Goal: Find specific page/section: Find specific page/section

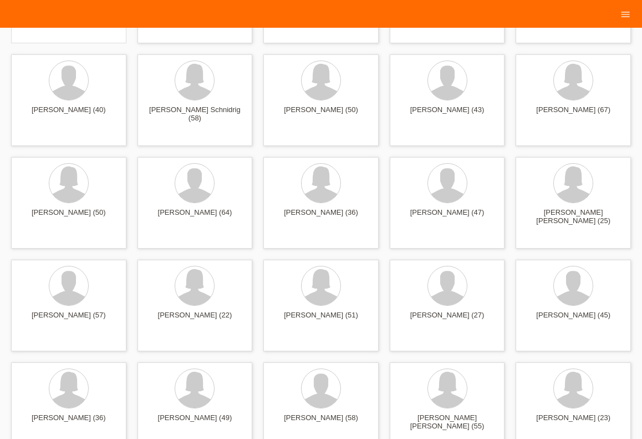
scroll to position [122, 0]
click at [425, 343] on span "Anzeigen" at bounding box center [421, 341] width 30 height 8
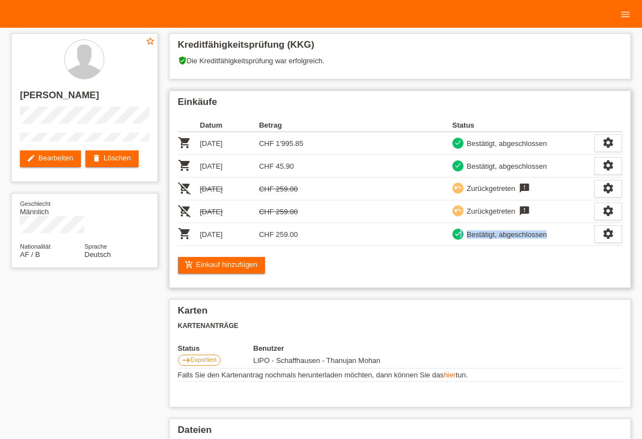
drag, startPoint x: 460, startPoint y: 237, endPoint x: 514, endPoint y: 243, distance: 54.2
click at [514, 243] on td "check Bestätigt, abgeschlossen" at bounding box center [524, 234] width 142 height 23
click at [528, 345] on div "Karten Kartenanträge Status Benutzer east Exportiert [GEOGRAPHIC_DATA] - [GEOGR…" at bounding box center [400, 353] width 463 height 108
click at [622, 13] on icon "menu" at bounding box center [625, 14] width 11 height 11
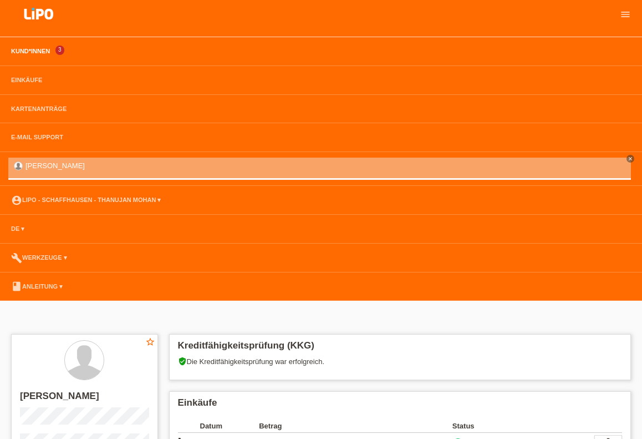
click at [12, 54] on link "Kund*innen" at bounding box center [31, 51] width 50 height 7
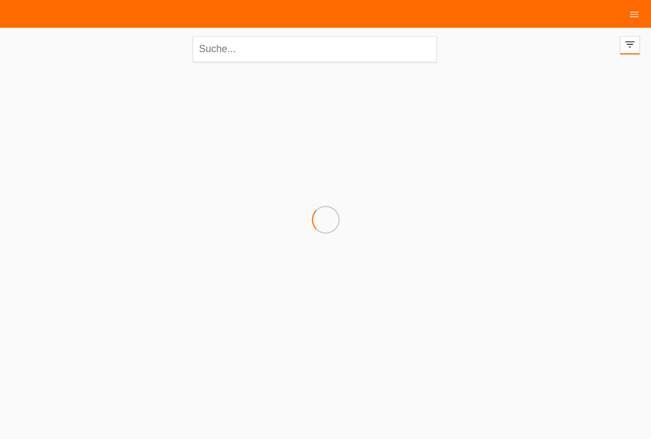
click at [548, 142] on div at bounding box center [326, 123] width 640 height 111
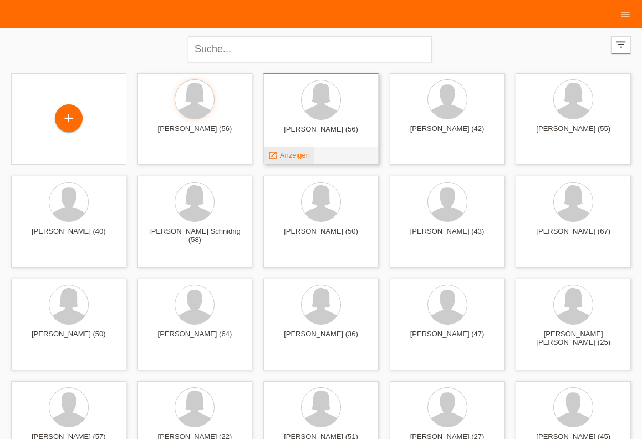
click at [302, 156] on span "Anzeigen" at bounding box center [295, 155] width 30 height 8
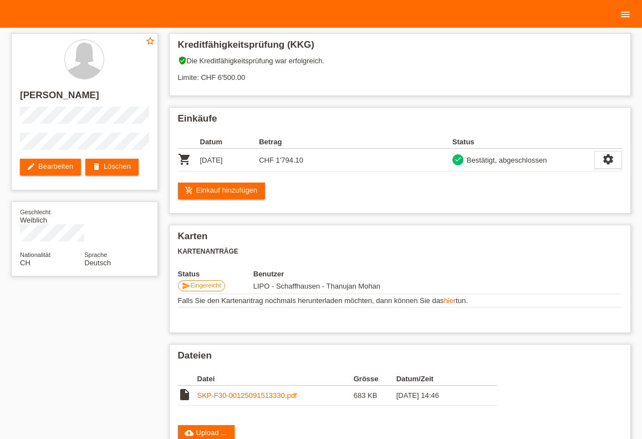
click at [633, 16] on link "menu" at bounding box center [626, 14] width 22 height 7
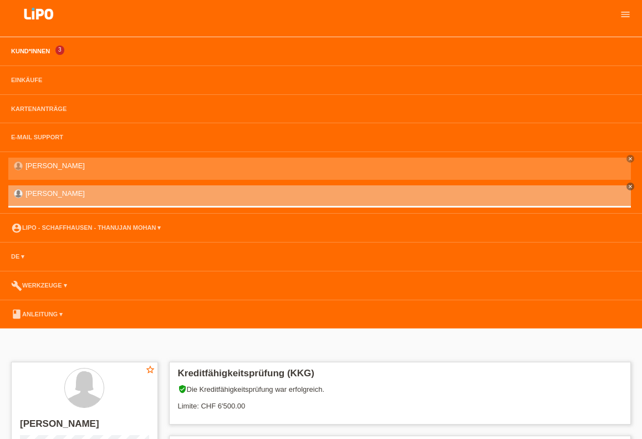
click at [14, 52] on link "Kund*innen" at bounding box center [31, 51] width 50 height 7
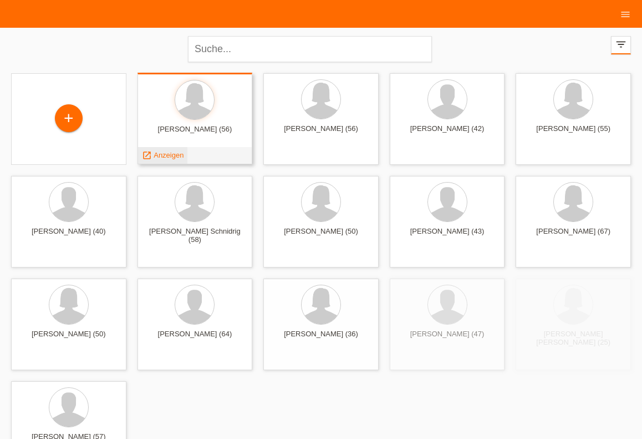
click at [176, 156] on span "Anzeigen" at bounding box center [169, 155] width 30 height 8
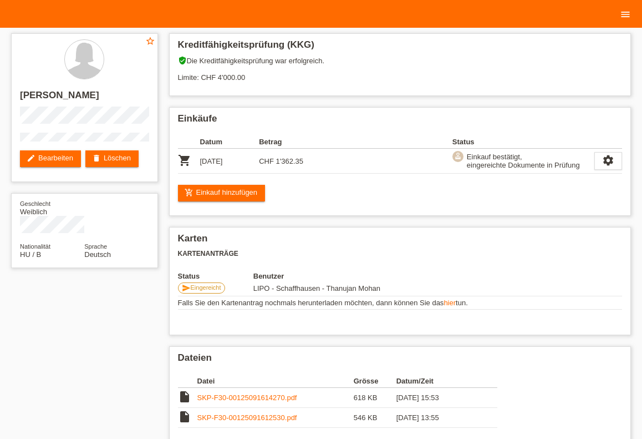
click at [628, 11] on icon "menu" at bounding box center [625, 14] width 11 height 11
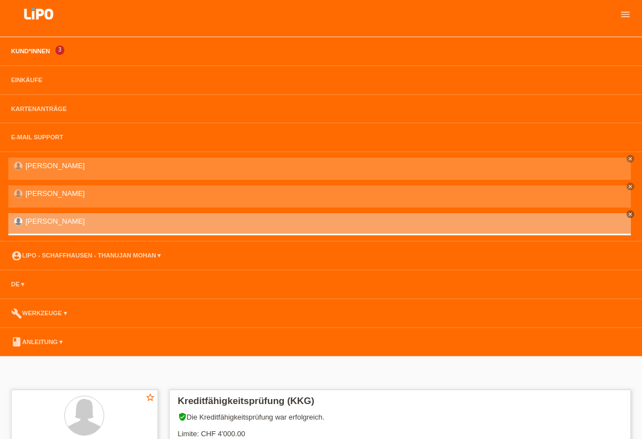
click at [29, 54] on link "Kund*innen" at bounding box center [31, 51] width 50 height 7
